Goal: Complete application form

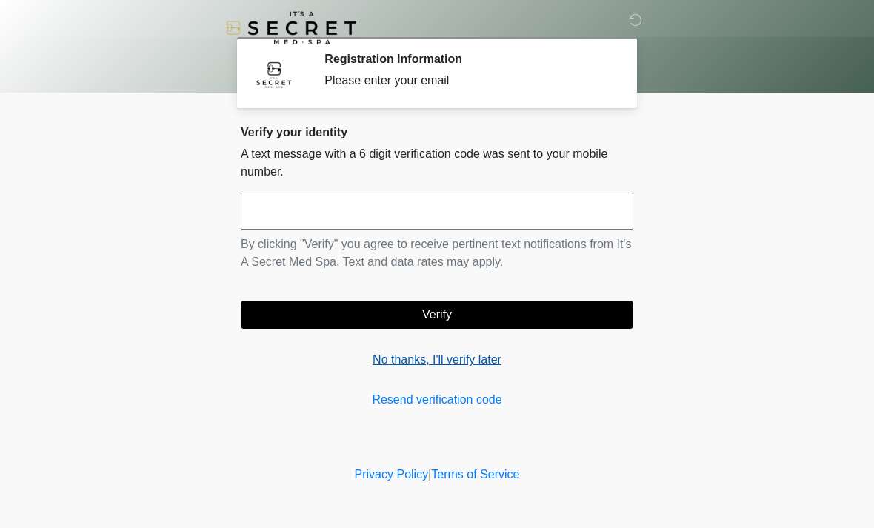
click at [463, 367] on link "No thanks, I'll verify later" at bounding box center [437, 360] width 393 height 18
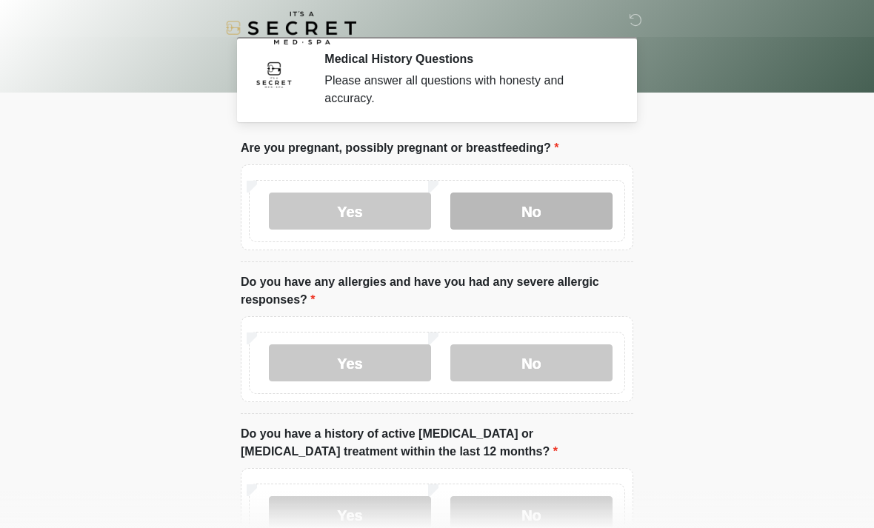
click at [565, 206] on label "No" at bounding box center [531, 211] width 162 height 37
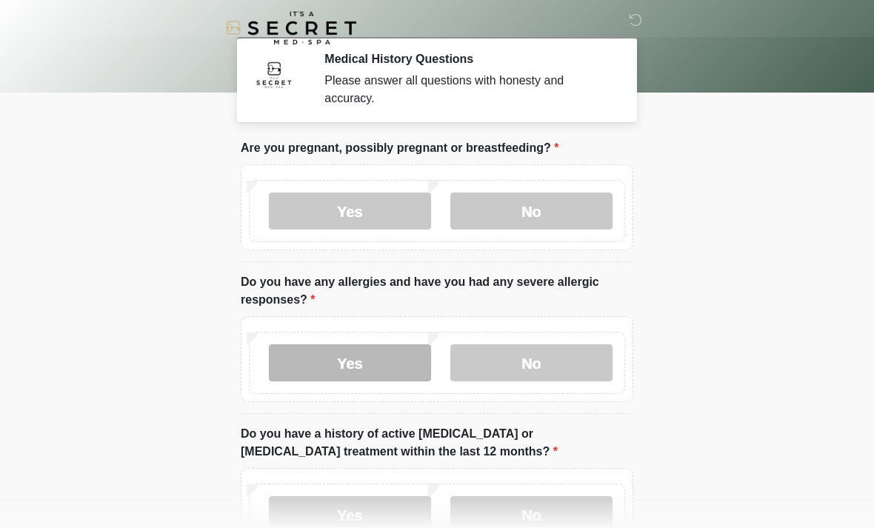
click at [385, 359] on label "Yes" at bounding box center [350, 362] width 162 height 37
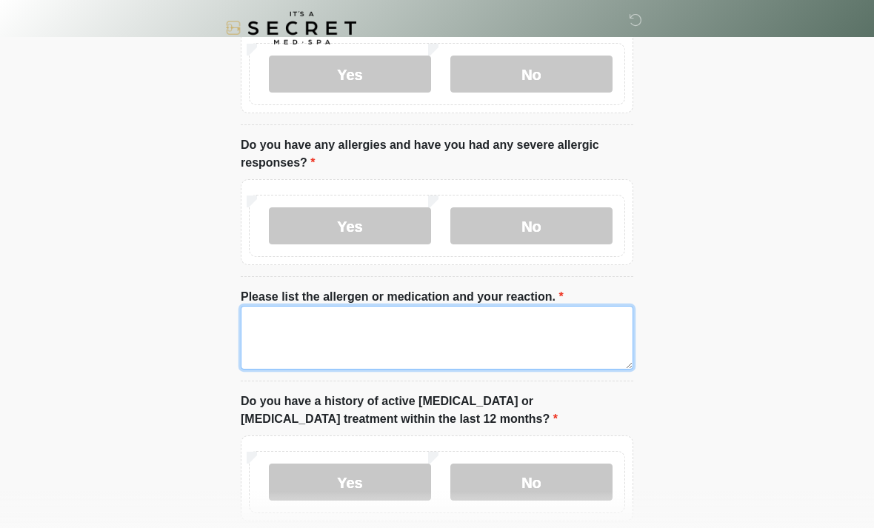
click at [504, 341] on textarea "Please list the allergen or medication and your reaction." at bounding box center [437, 338] width 393 height 64
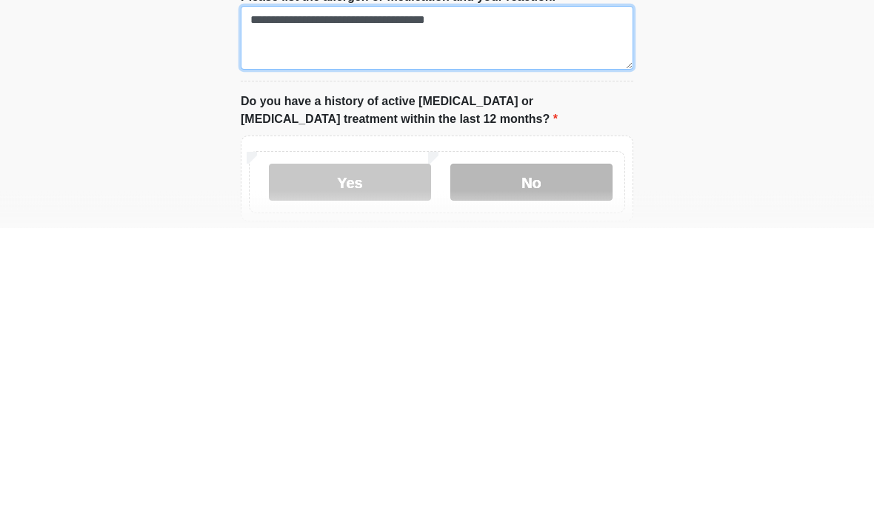
type textarea "**********"
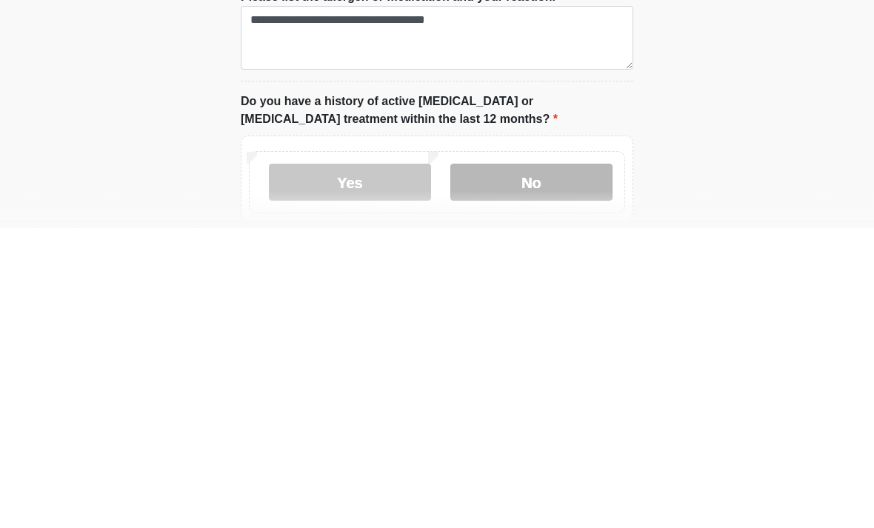
click at [527, 464] on label "No" at bounding box center [531, 482] width 162 height 37
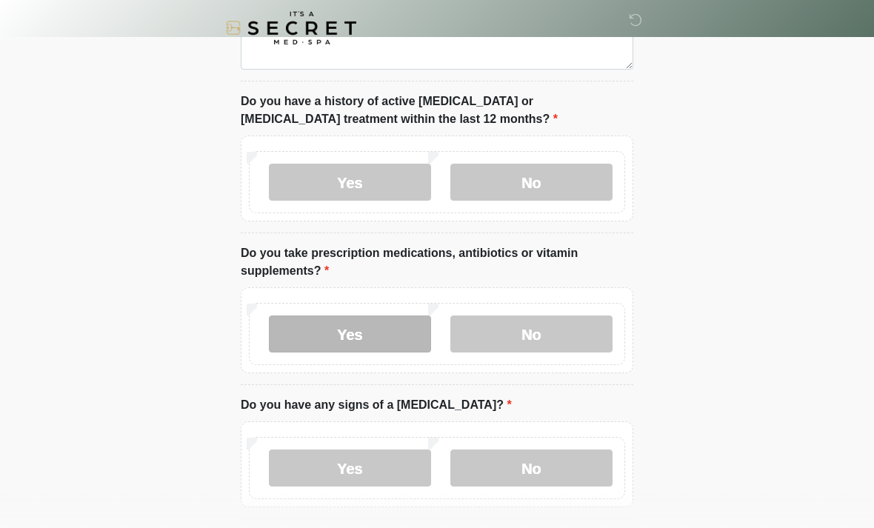
click at [387, 332] on label "Yes" at bounding box center [350, 333] width 162 height 37
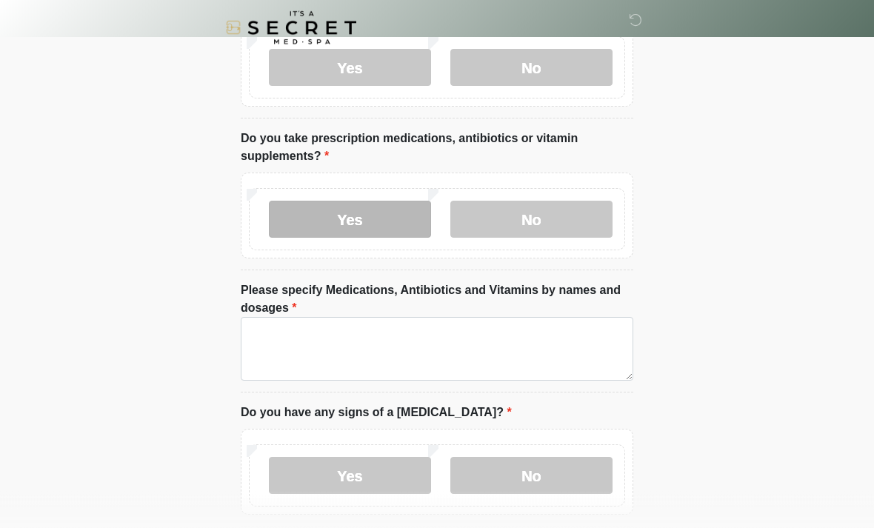
scroll to position [555, 0]
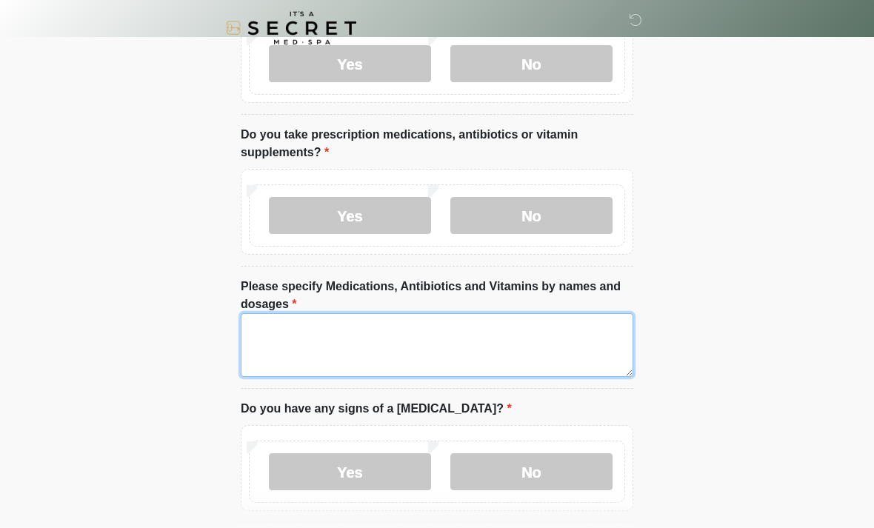
click at [521, 346] on textarea "Please specify Medications, Antibiotics and Vitamins by names and dosages" at bounding box center [437, 345] width 393 height 64
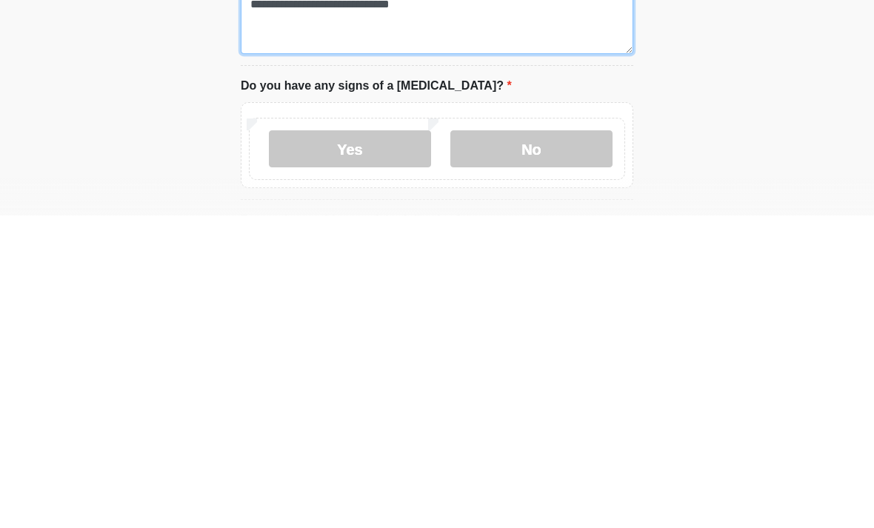
scroll to position [575, 0]
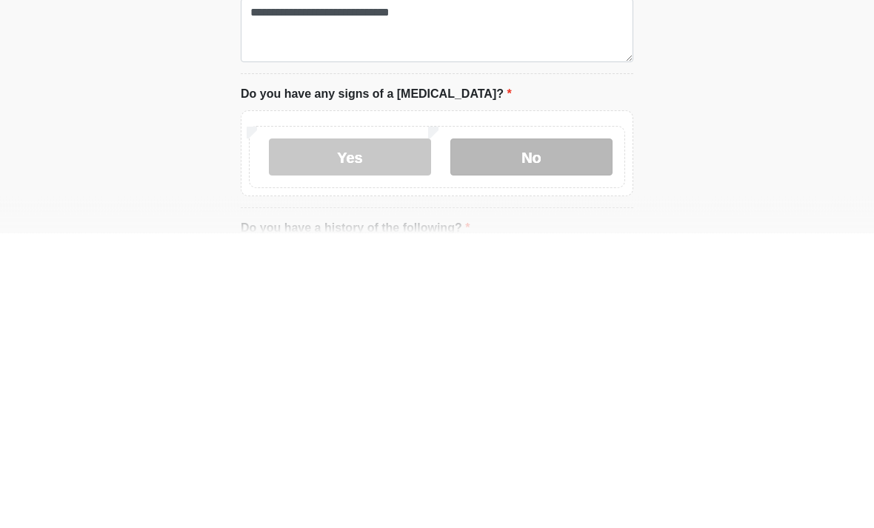
click at [550, 434] on label "No" at bounding box center [531, 452] width 162 height 37
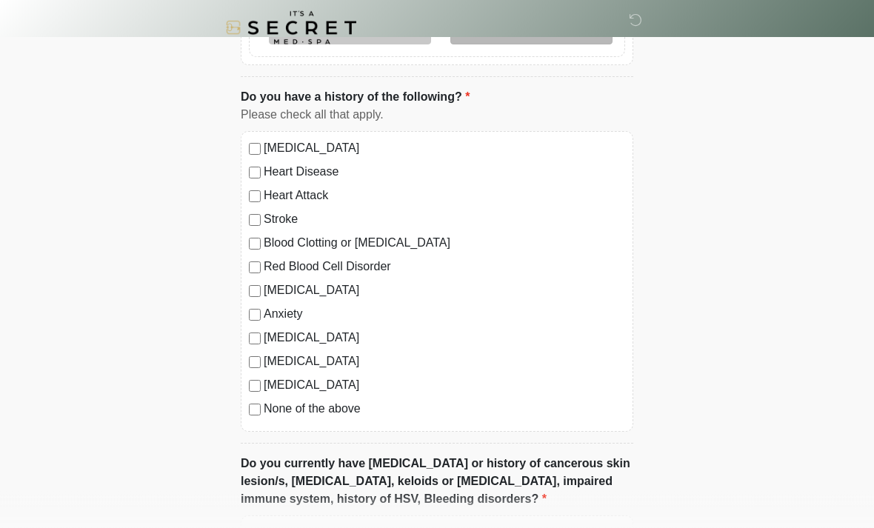
scroll to position [1003, 0]
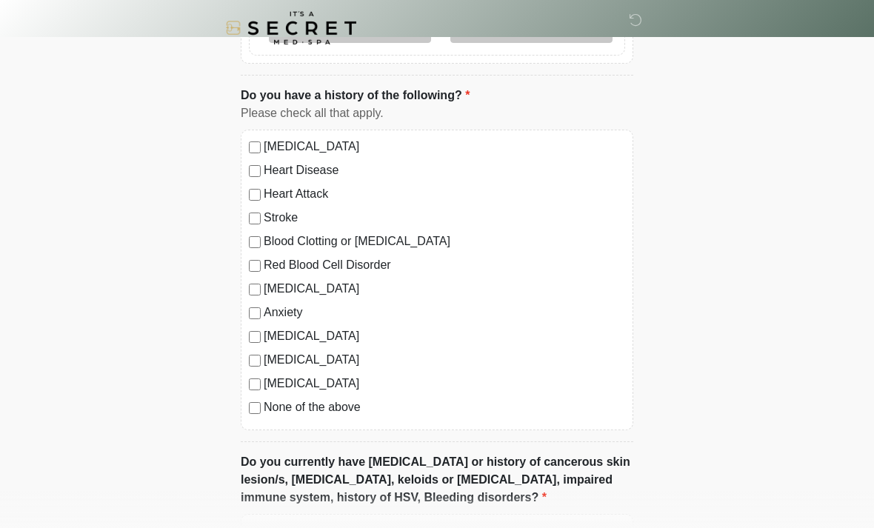
click at [264, 308] on label "Anxiety" at bounding box center [444, 313] width 361 height 18
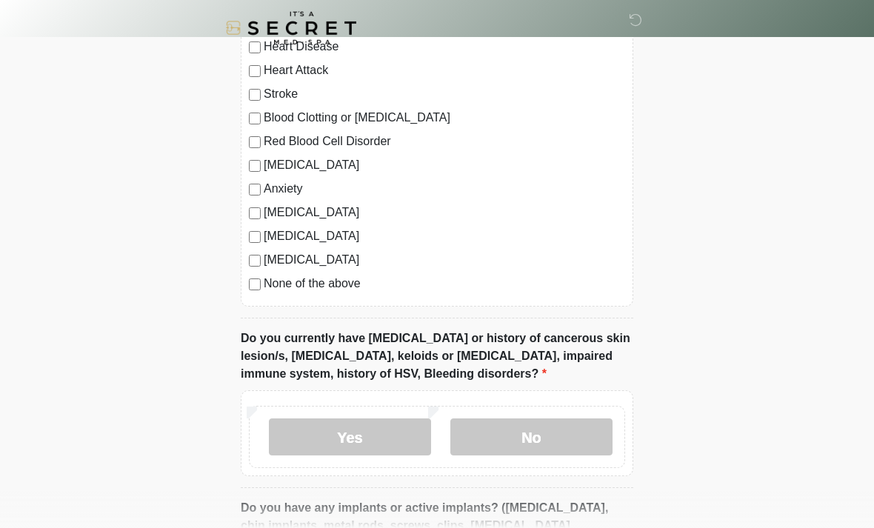
scroll to position [1132, 0]
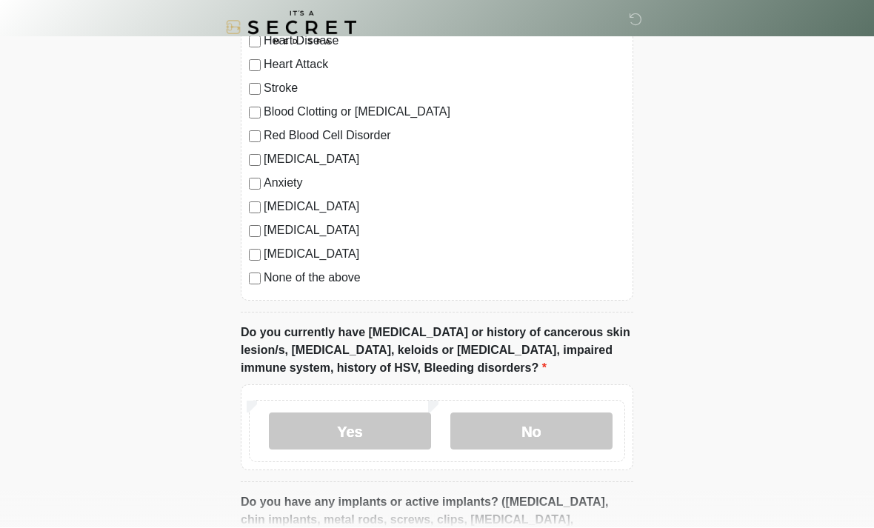
click at [299, 161] on label "[MEDICAL_DATA]" at bounding box center [444, 160] width 361 height 18
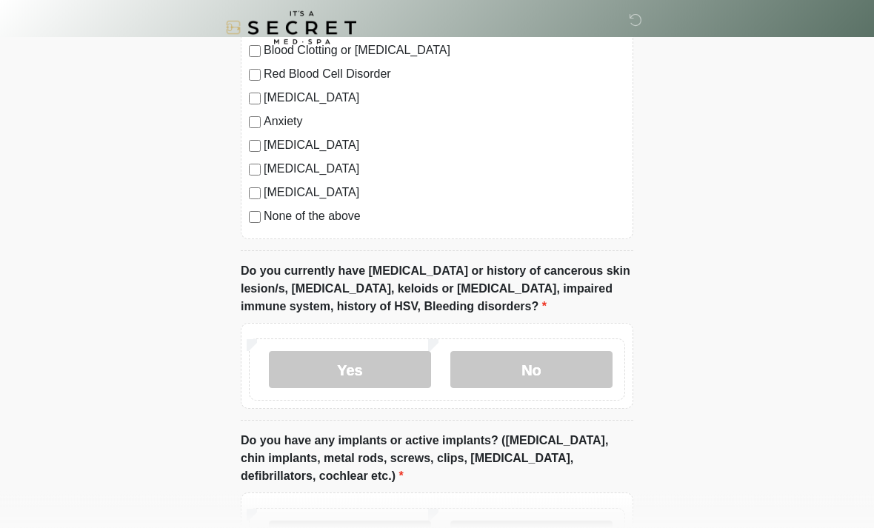
scroll to position [1195, 0]
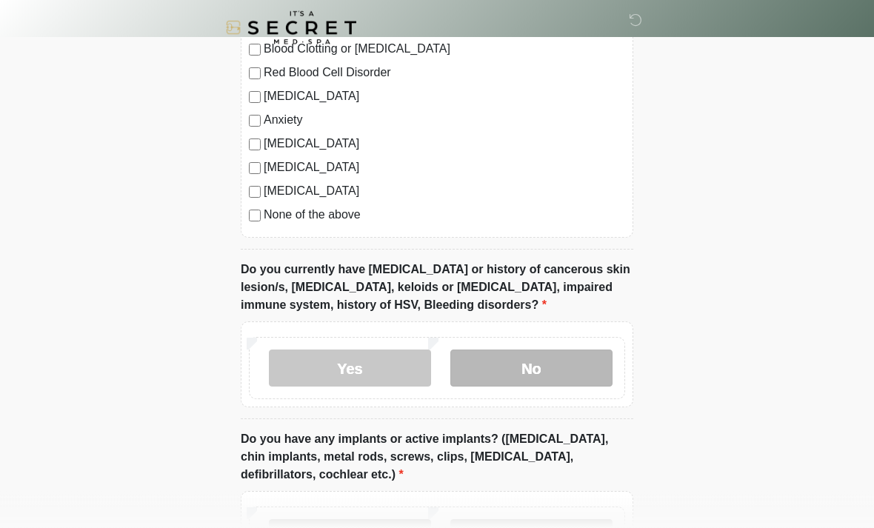
click at [577, 361] on label "No" at bounding box center [531, 368] width 162 height 37
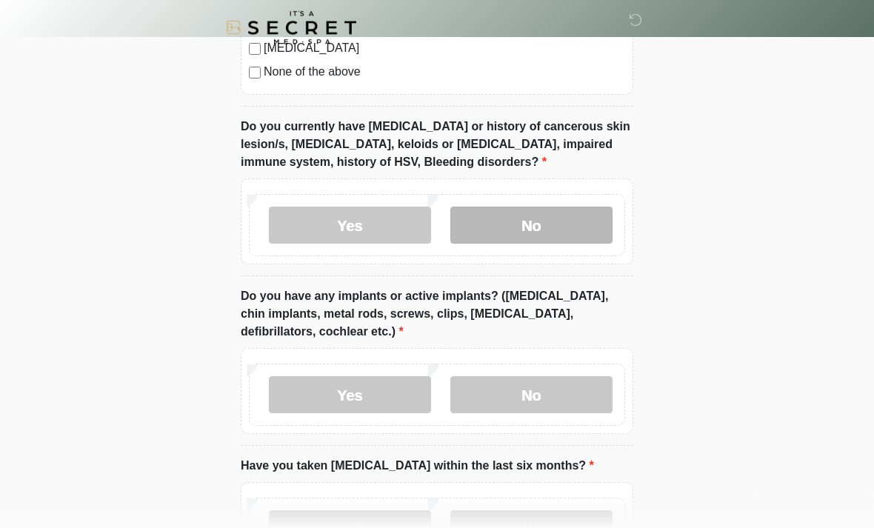
scroll to position [1338, 0]
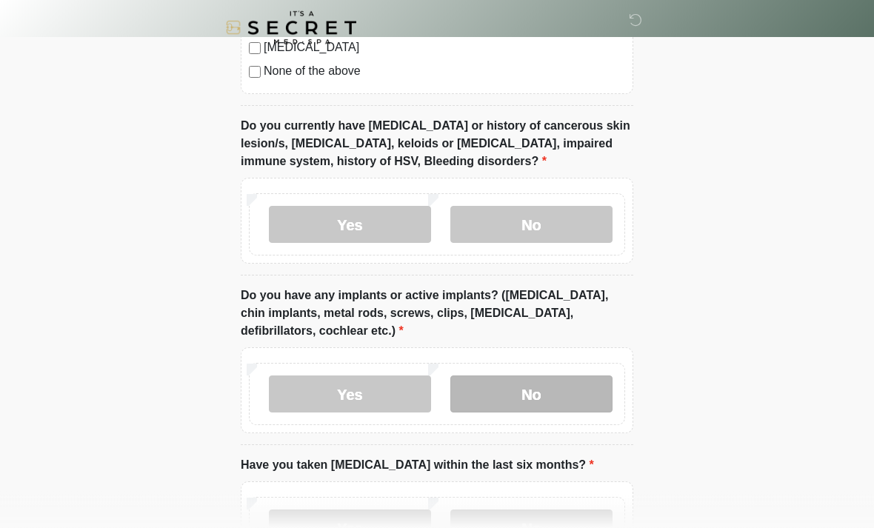
click at [609, 387] on label "No" at bounding box center [531, 394] width 162 height 37
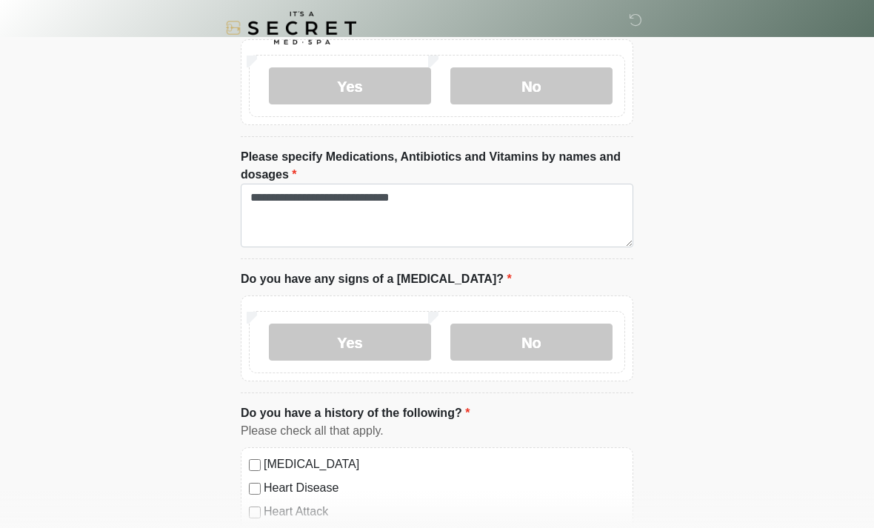
scroll to position [684, 0]
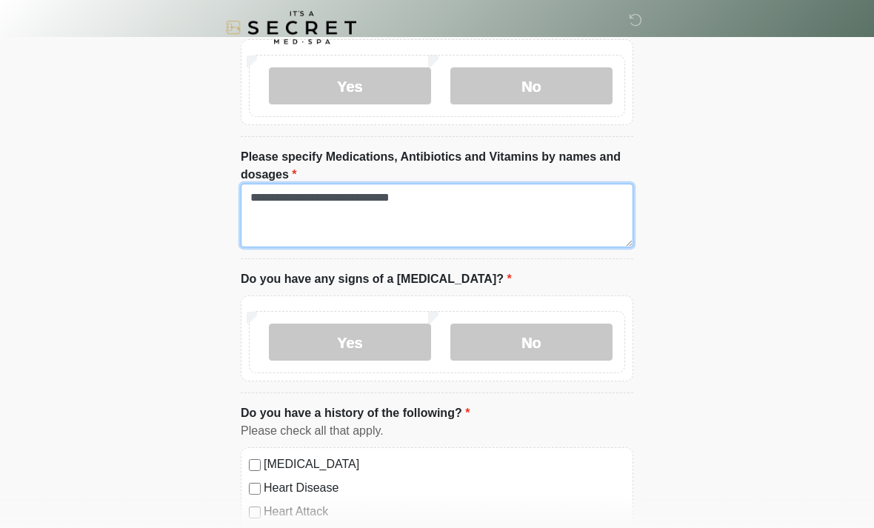
click at [510, 204] on textarea "**********" at bounding box center [437, 216] width 393 height 64
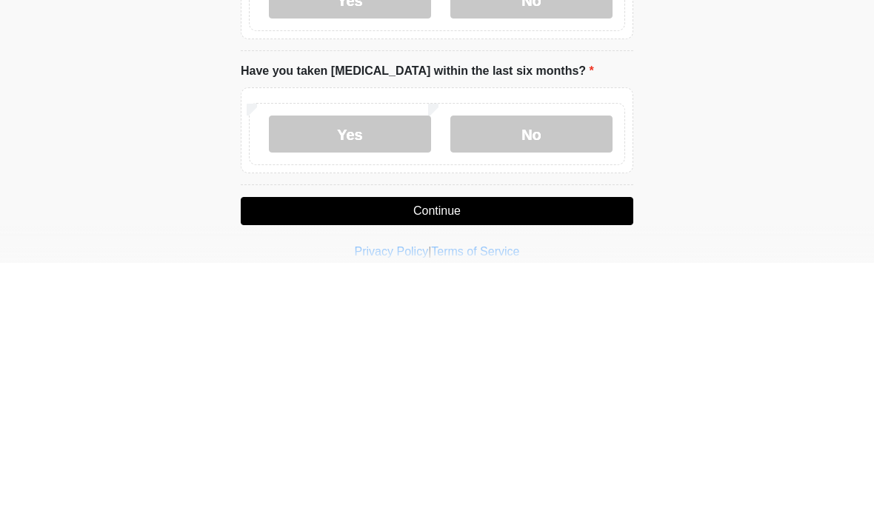
scroll to position [1506, 0]
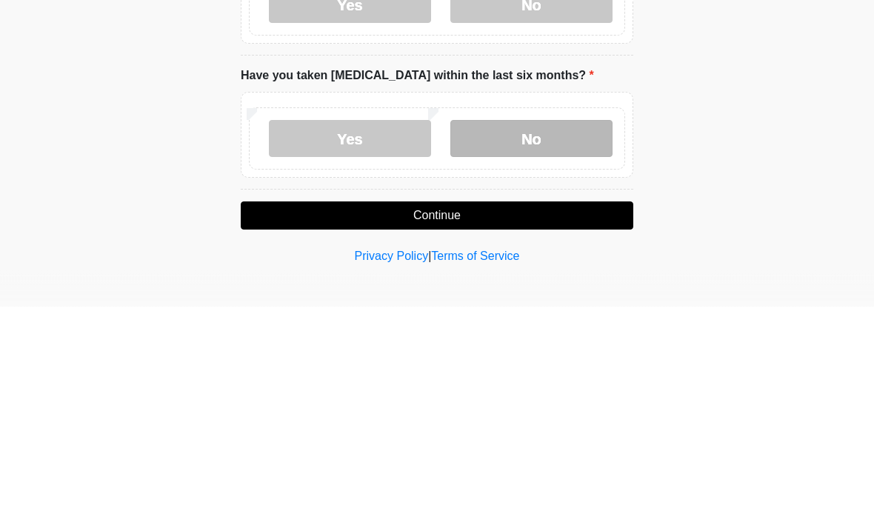
type textarea "**********"
click at [521, 342] on label "No" at bounding box center [531, 360] width 162 height 37
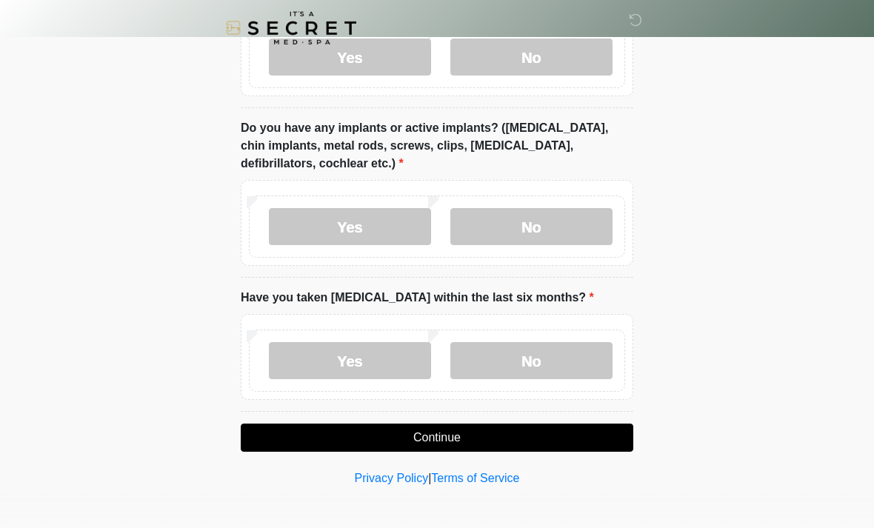
click at [528, 431] on button "Continue" at bounding box center [437, 438] width 393 height 28
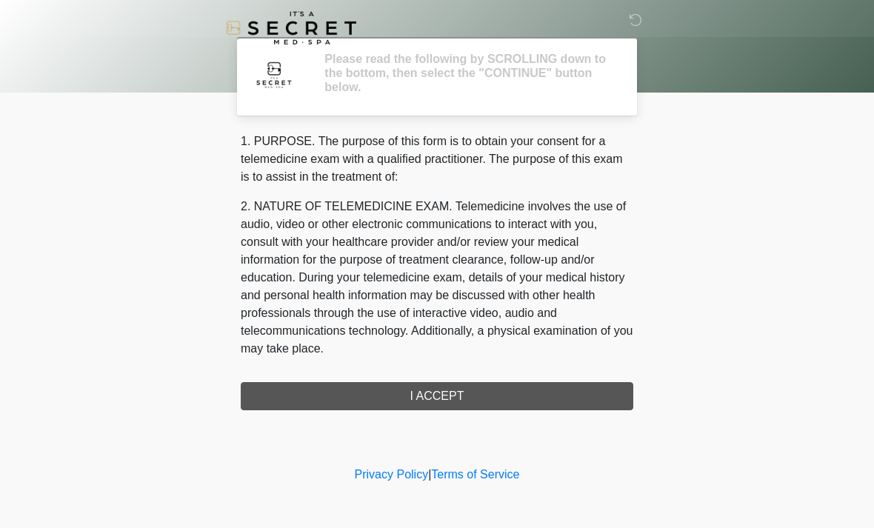
scroll to position [0, 0]
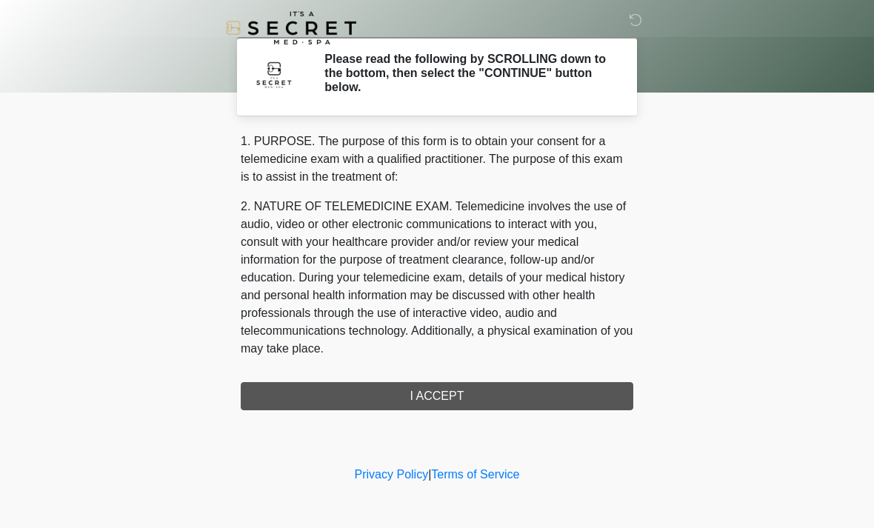
click at [510, 395] on div "1. PURPOSE. The purpose of this form is to obtain your consent for a telemedici…" at bounding box center [437, 272] width 393 height 278
click at [468, 407] on div "1. PURPOSE. The purpose of this form is to obtain your consent for a telemedici…" at bounding box center [437, 272] width 393 height 278
click at [486, 398] on div "1. PURPOSE. The purpose of this form is to obtain your consent for a telemedici…" at bounding box center [437, 272] width 393 height 278
click at [509, 390] on div "1. PURPOSE. The purpose of this form is to obtain your consent for a telemedici…" at bounding box center [437, 272] width 393 height 278
click at [508, 389] on div "1. PURPOSE. The purpose of this form is to obtain your consent for a telemedici…" at bounding box center [437, 272] width 393 height 278
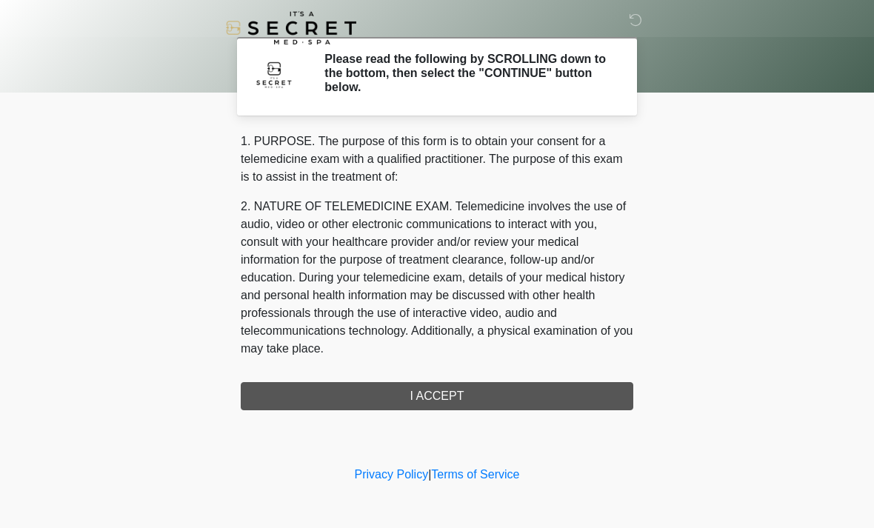
click at [312, 400] on div "1. PURPOSE. The purpose of this form is to obtain your consent for a telemedici…" at bounding box center [437, 272] width 393 height 278
click at [463, 396] on div "1. PURPOSE. The purpose of this form is to obtain your consent for a telemedici…" at bounding box center [437, 272] width 393 height 278
click at [462, 395] on div "1. PURPOSE. The purpose of this form is to obtain your consent for a telemedici…" at bounding box center [437, 272] width 393 height 278
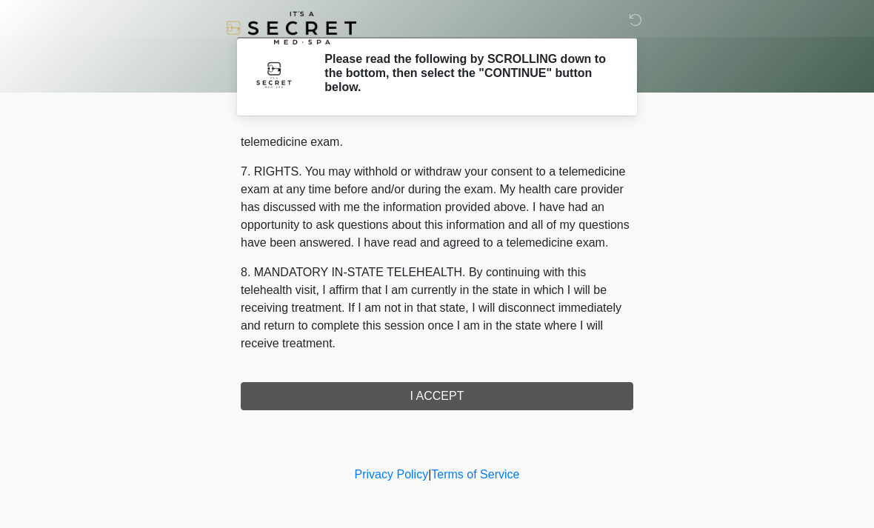
click at [448, 384] on div "1. PURPOSE. The purpose of this form is to obtain your consent for a telemedici…" at bounding box center [437, 272] width 393 height 278
click at [448, 383] on button "I ACCEPT" at bounding box center [437, 396] width 393 height 28
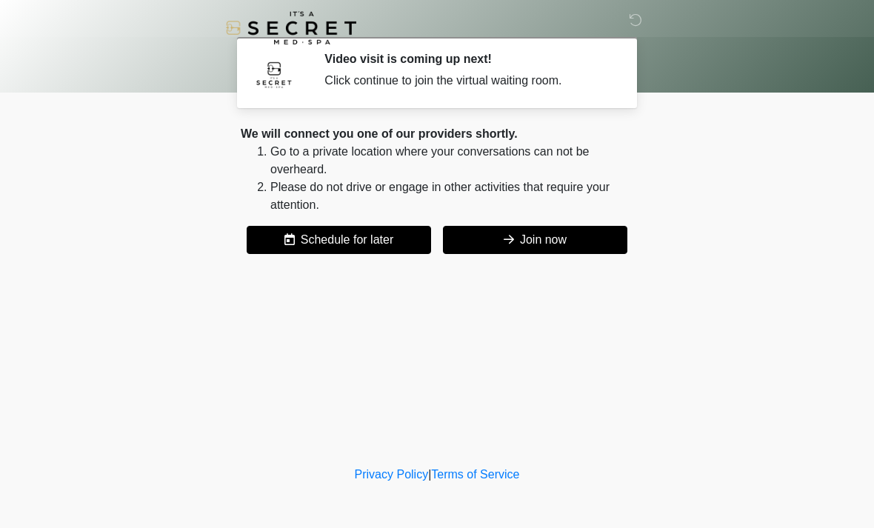
click at [545, 237] on button "Join now" at bounding box center [535, 240] width 184 height 28
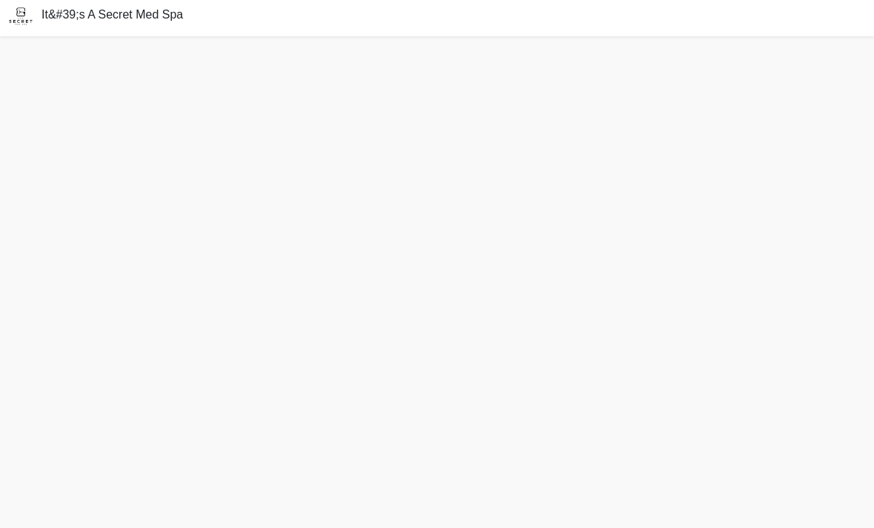
scroll to position [46, 0]
